Goal: Communication & Community: Answer question/provide support

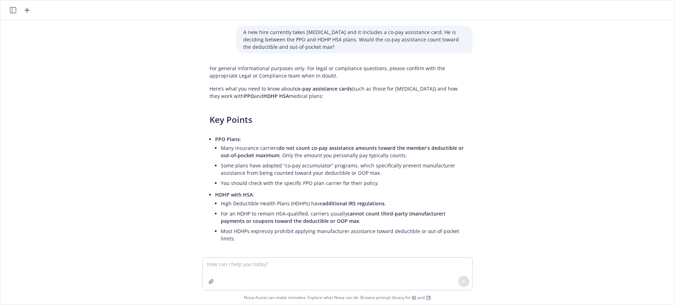
scroll to position [372, 0]
